Goal: Task Accomplishment & Management: Manage account settings

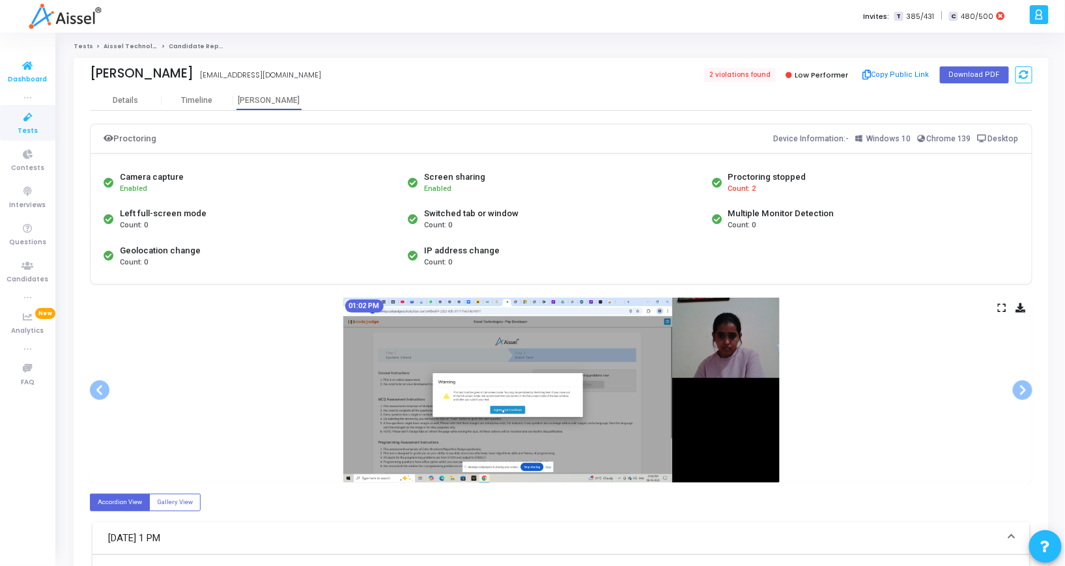
click at [31, 60] on icon at bounding box center [27, 66] width 27 height 16
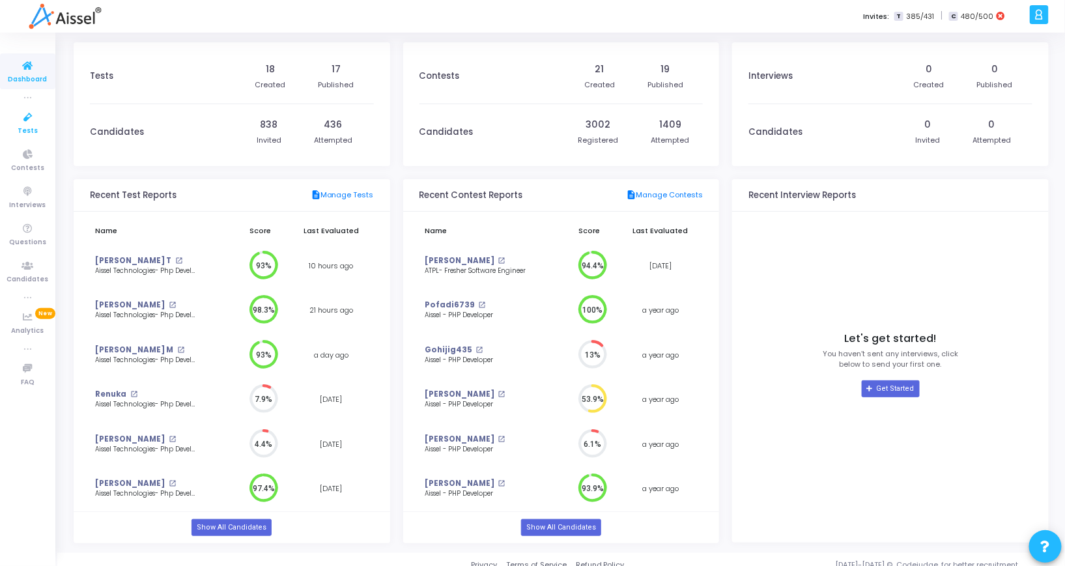
click at [20, 126] on span "Tests" at bounding box center [28, 131] width 20 height 11
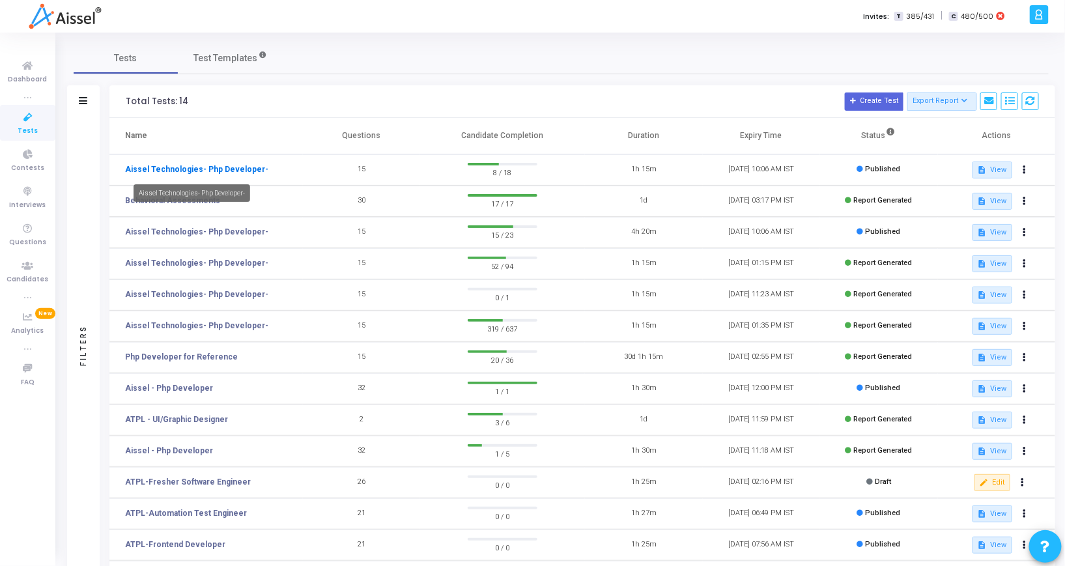
click at [166, 169] on link "Aissel Technologies- Php Developer-" at bounding box center [196, 169] width 143 height 12
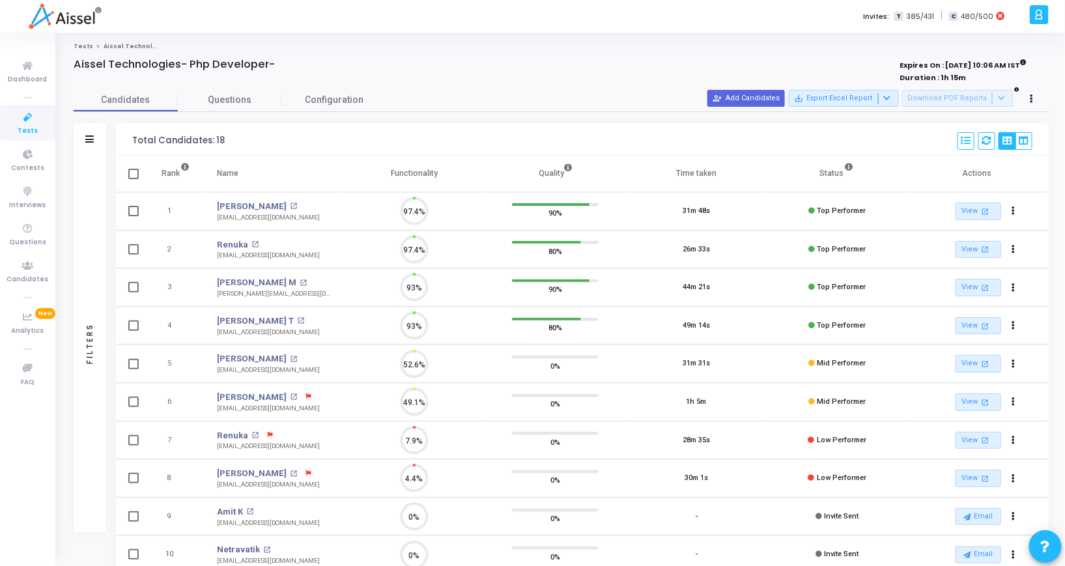
scroll to position [5, 5]
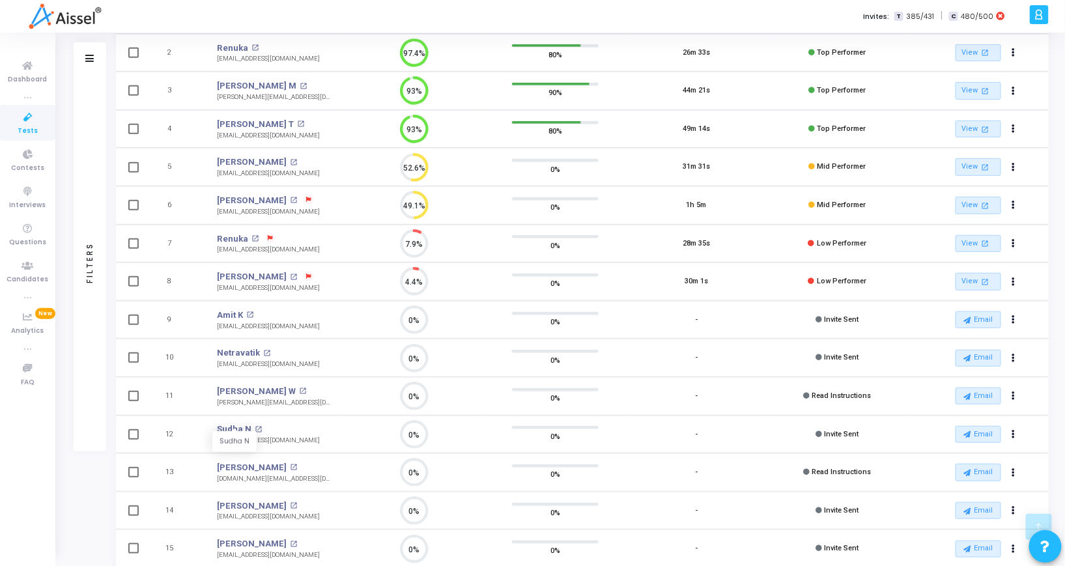
click at [272, 322] on div "[EMAIL_ADDRESS][DOMAIN_NAME]" at bounding box center [268, 327] width 103 height 10
click at [747, 456] on td "-" at bounding box center [696, 472] width 141 height 38
click at [816, 558] on span "25" at bounding box center [825, 546] width 36 height 23
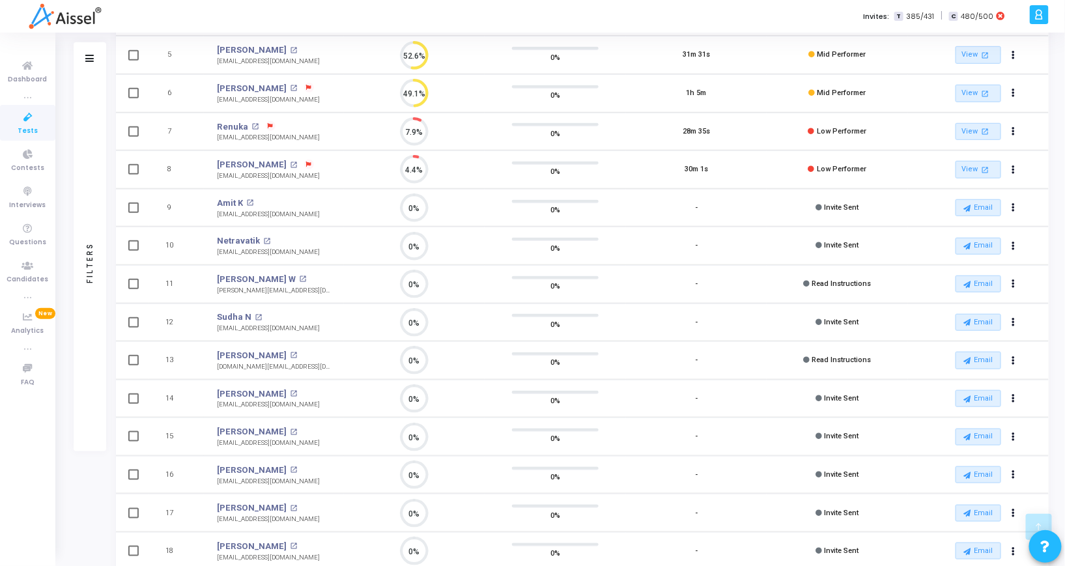
click at [821, 551] on span "50" at bounding box center [825, 539] width 36 height 23
